Goal: Transaction & Acquisition: Purchase product/service

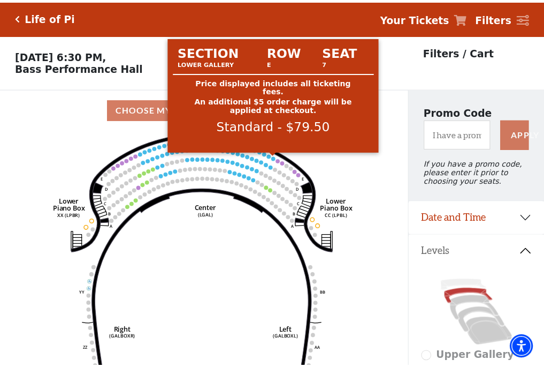
scroll to position [50, 0]
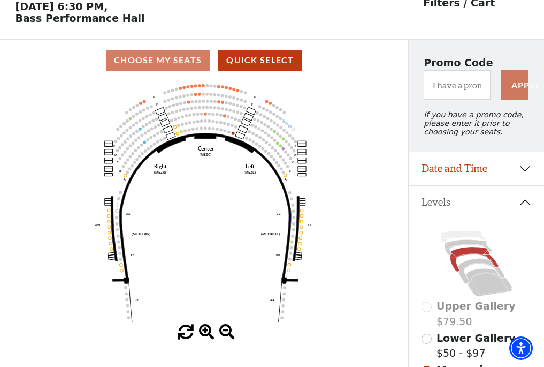
scroll to position [50, 0]
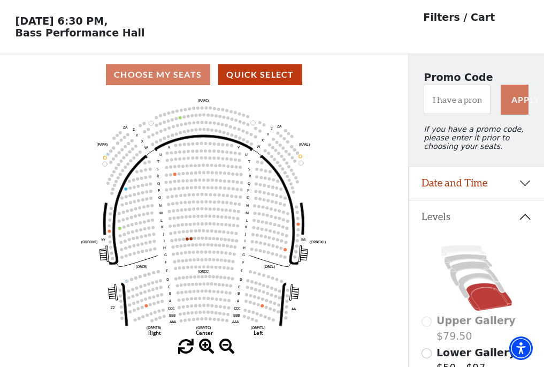
scroll to position [50, 0]
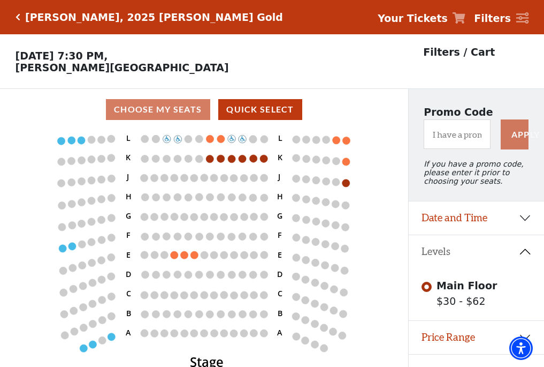
scroll to position [22, 0]
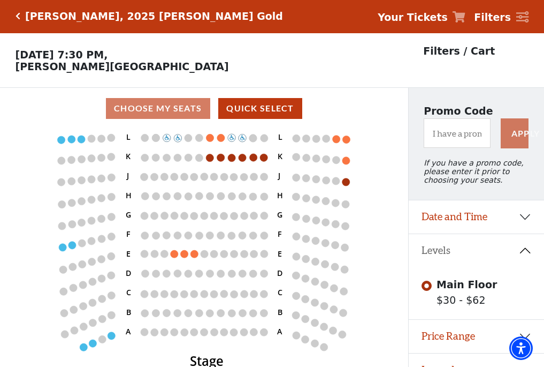
scroll to position [22, 0]
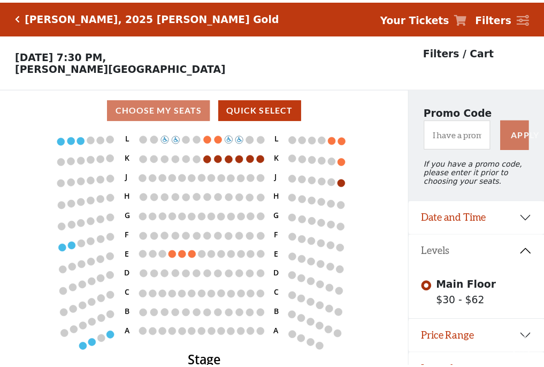
scroll to position [22, 0]
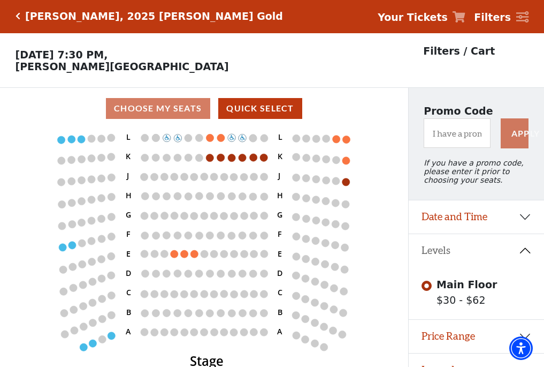
scroll to position [22, 0]
